Goal: Book appointment/travel/reservation

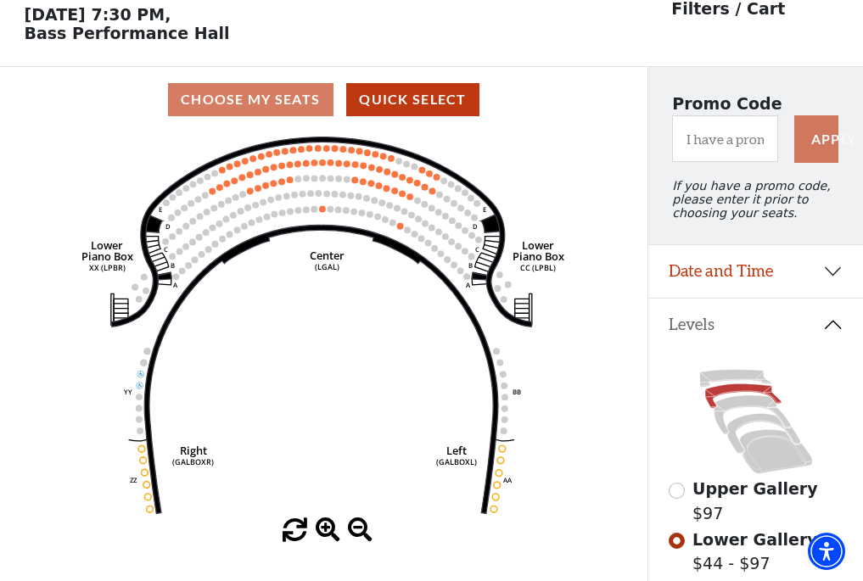
scroll to position [79, 0]
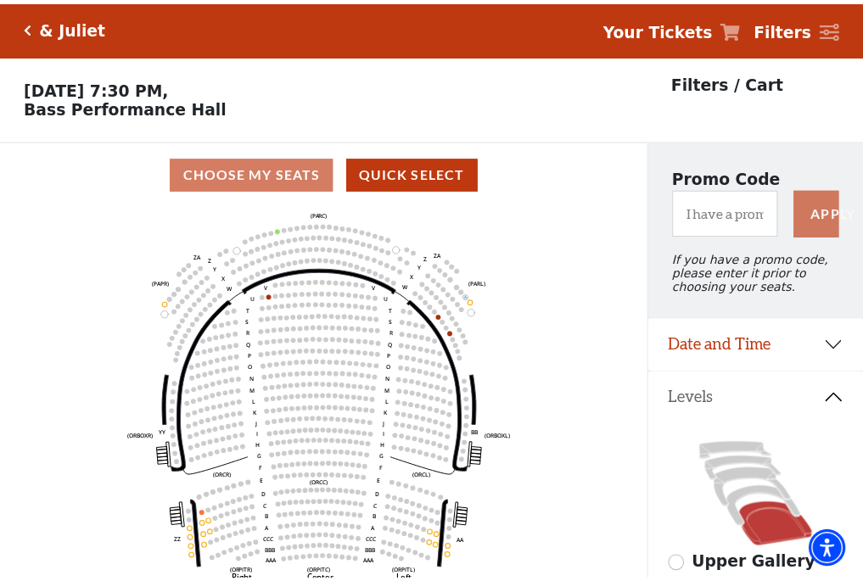
scroll to position [79, 0]
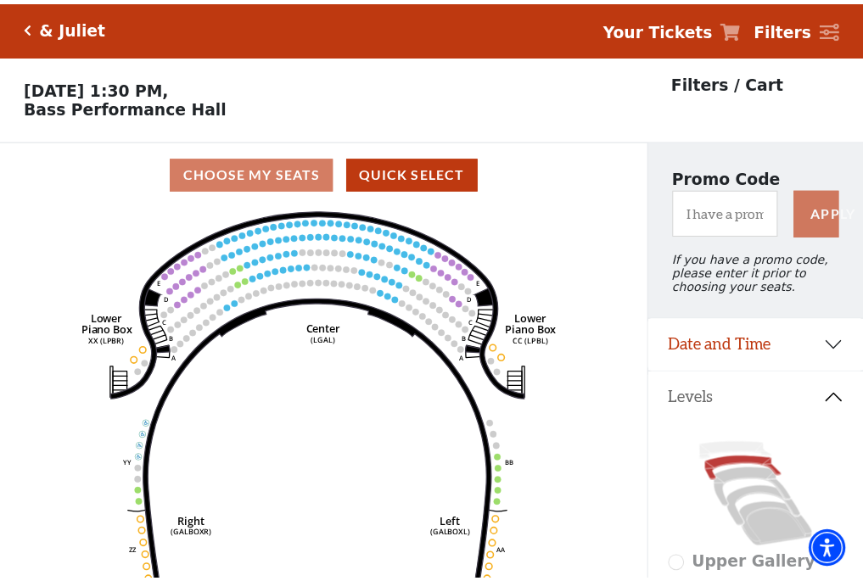
scroll to position [79, 0]
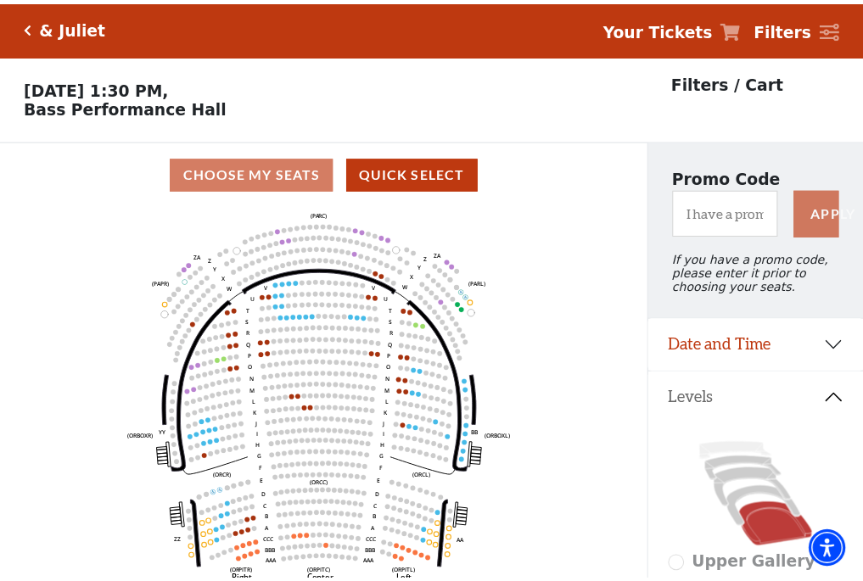
scroll to position [79, 0]
